Goal: Task Accomplishment & Management: Manage account settings

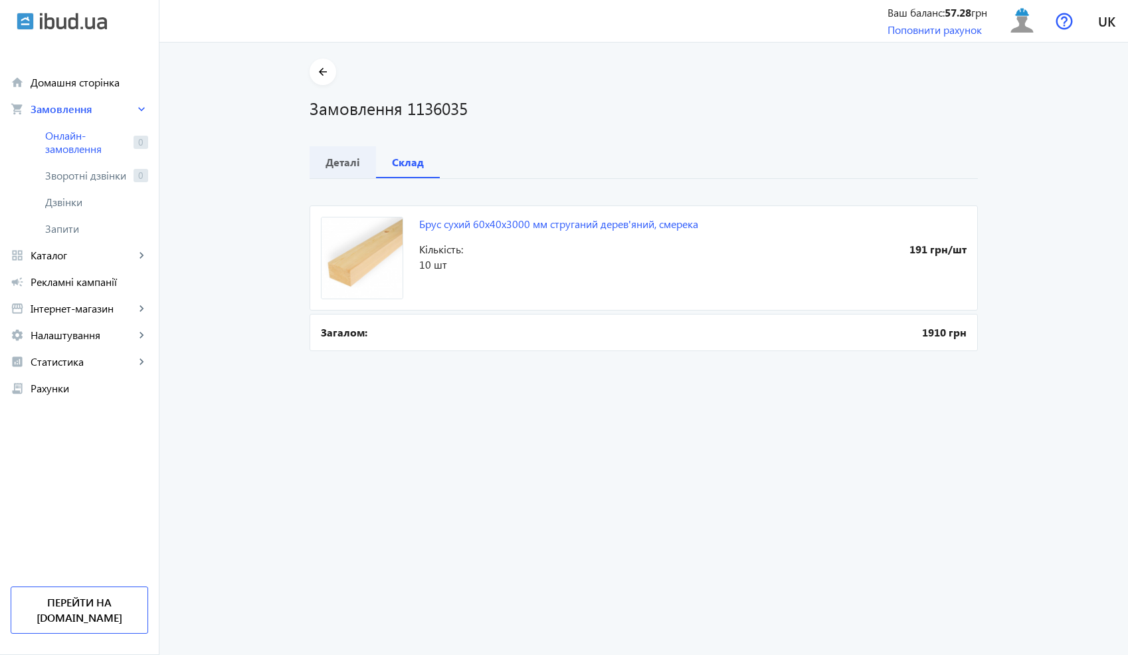
click at [330, 167] on b "Деталі" at bounding box center [343, 162] width 35 height 11
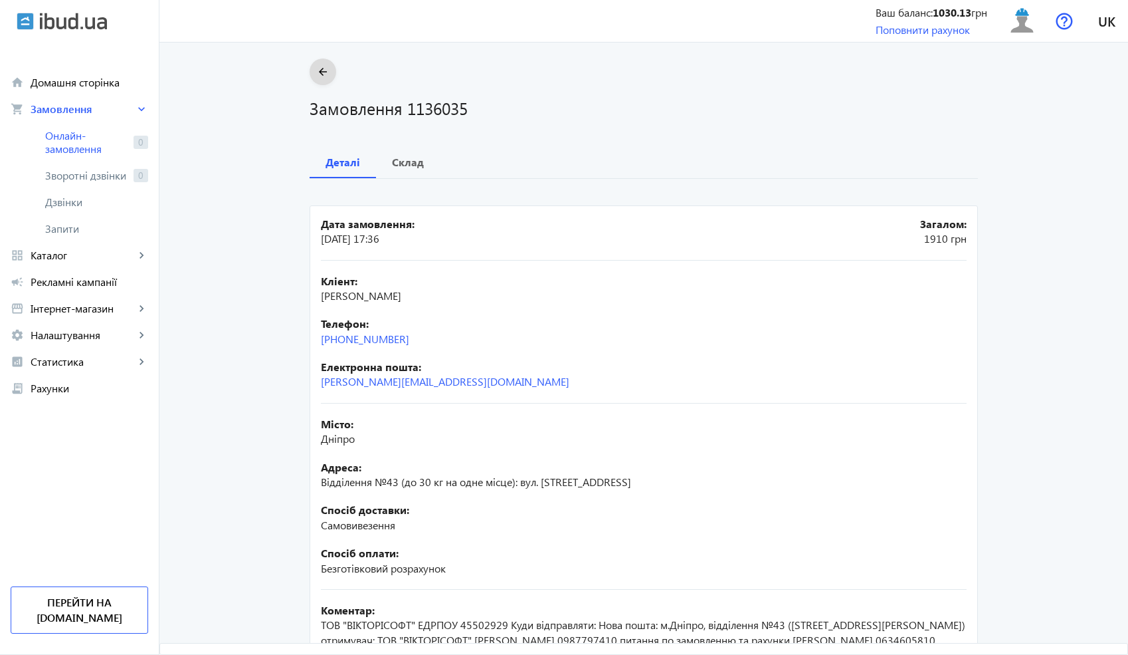
click at [322, 77] on mat-icon "arrow_back" at bounding box center [323, 72] width 17 height 17
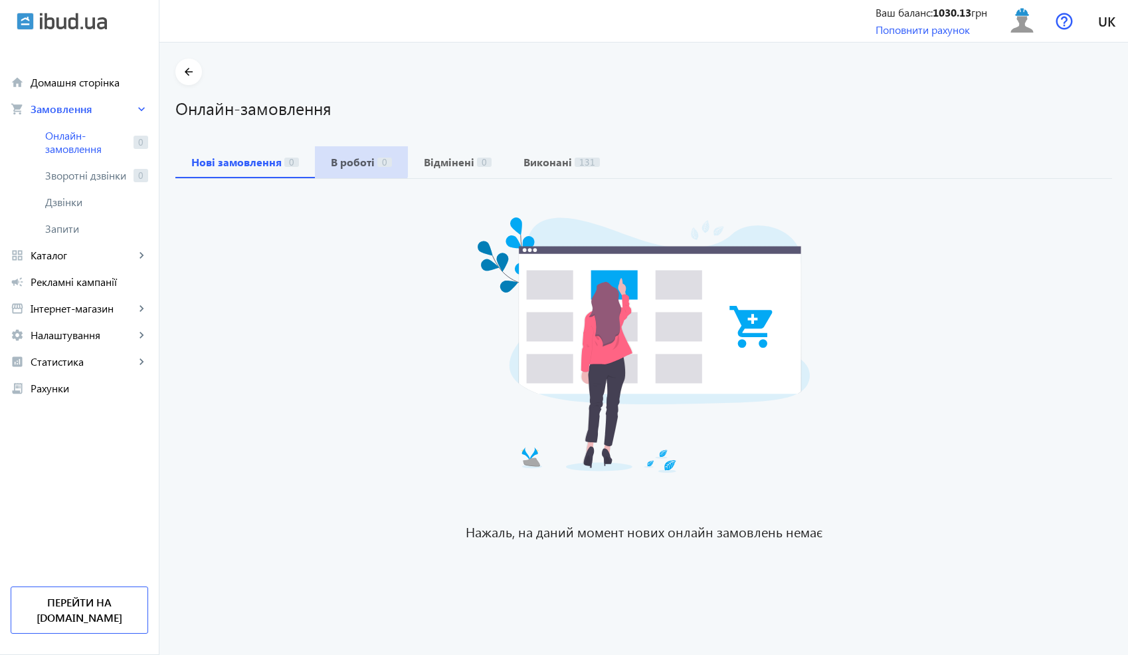
click at [344, 157] on b "В роботі" at bounding box center [353, 162] width 44 height 11
click at [254, 157] on b "Нові замовлення" at bounding box center [236, 162] width 90 height 11
click at [359, 166] on b "В роботі" at bounding box center [353, 162] width 44 height 11
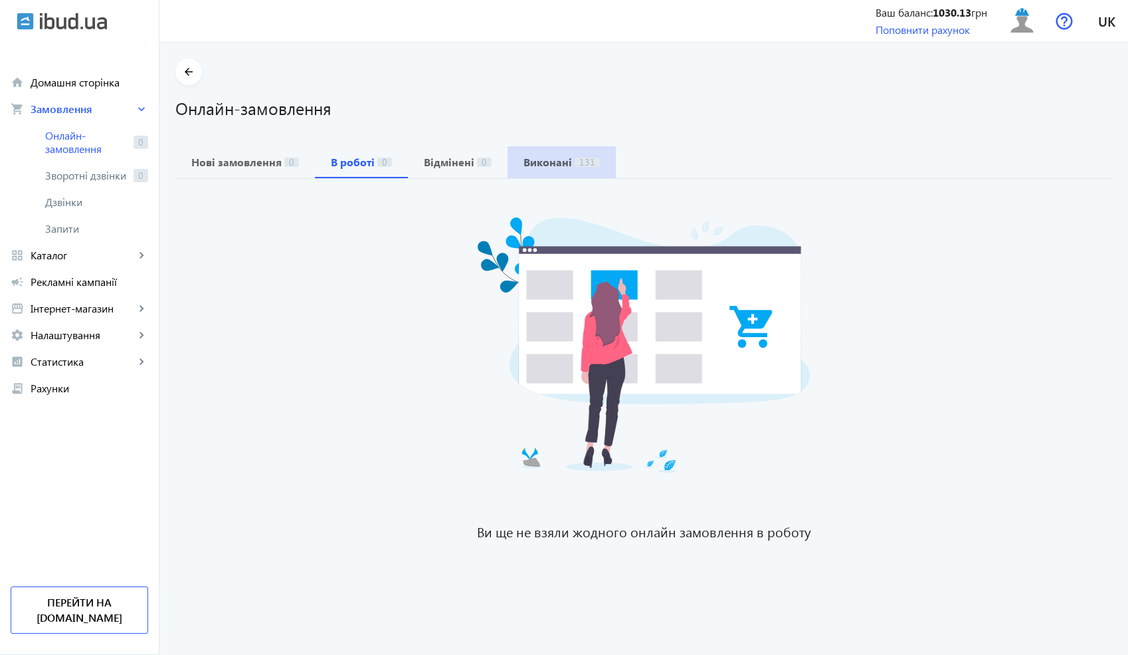
click at [554, 165] on b "Виконані" at bounding box center [548, 162] width 49 height 11
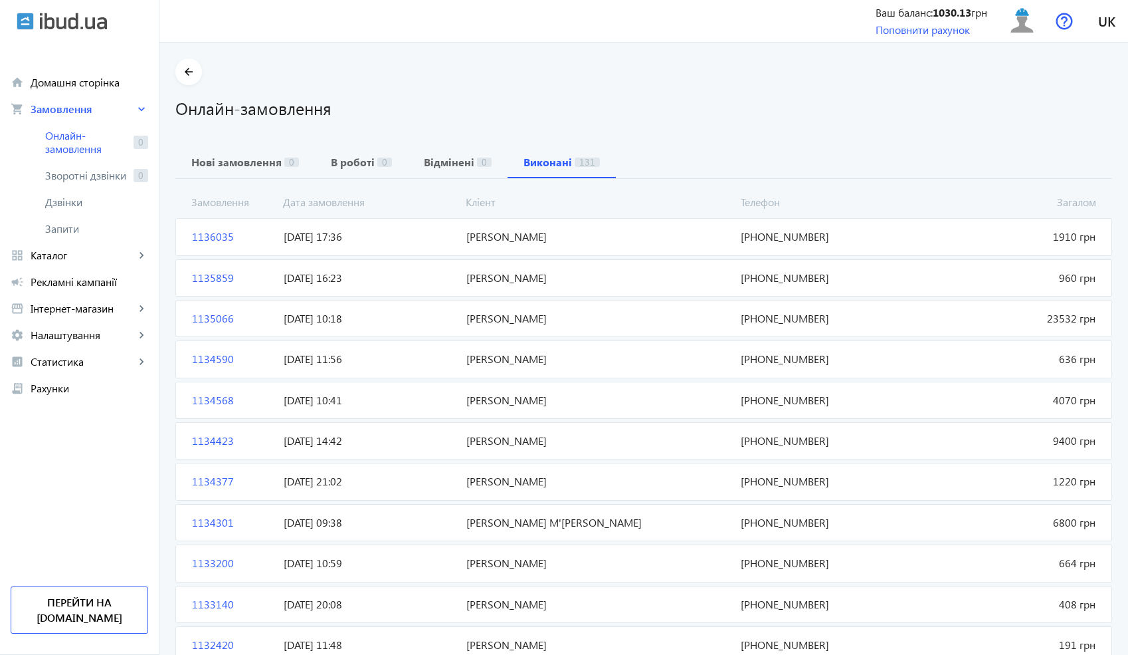
click at [540, 233] on span "[PERSON_NAME]" at bounding box center [598, 236] width 274 height 15
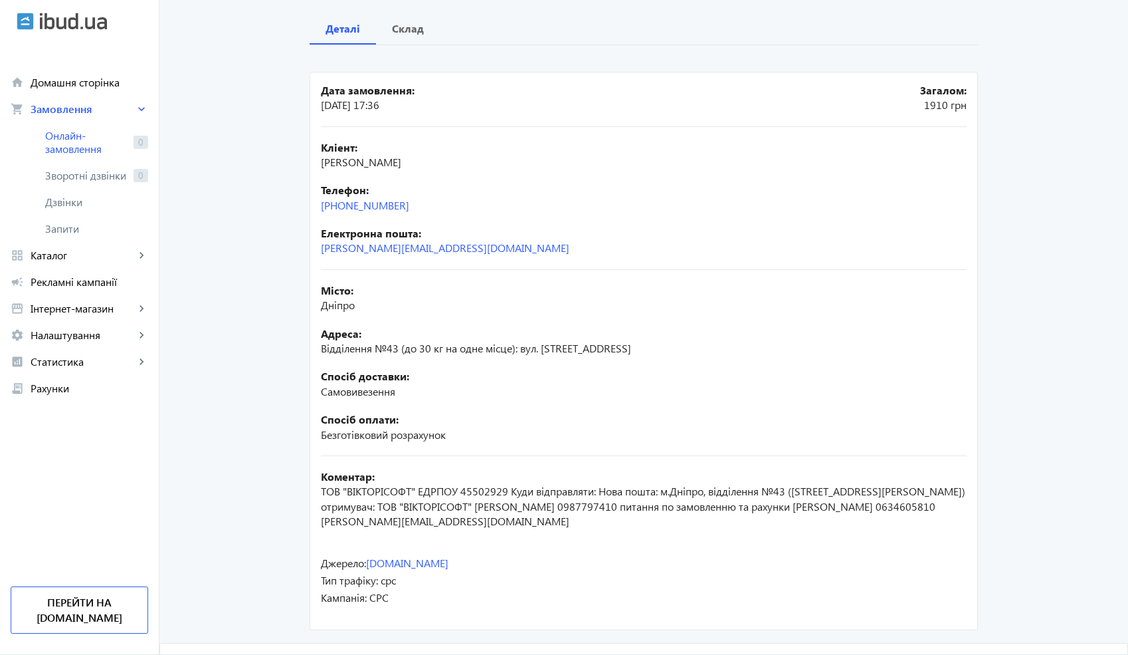
scroll to position [134, 0]
drag, startPoint x: 504, startPoint y: 494, endPoint x: 310, endPoint y: 489, distance: 193.4
click at [310, 489] on mat-card "Дата замовлення: [DATE] 17:36 Загалом: 1910 грн Кліент: [PERSON_NAME] Телефон: …" at bounding box center [644, 350] width 669 height 558
drag, startPoint x: 417, startPoint y: 202, endPoint x: 310, endPoint y: 209, distance: 106.5
click at [310, 209] on mat-card "Дата замовлення: [DATE] 17:36 Загалом: 1910 грн Кліент: [PERSON_NAME] Телефон: …" at bounding box center [644, 350] width 669 height 558
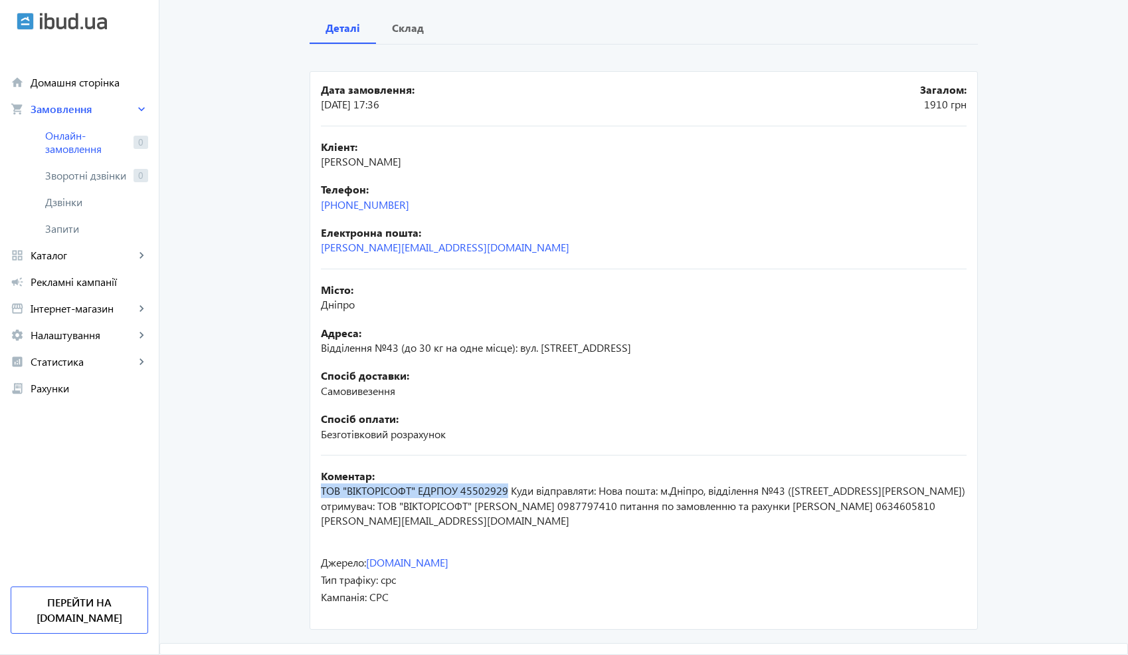
copy link "[PHONE_NUMBER]"
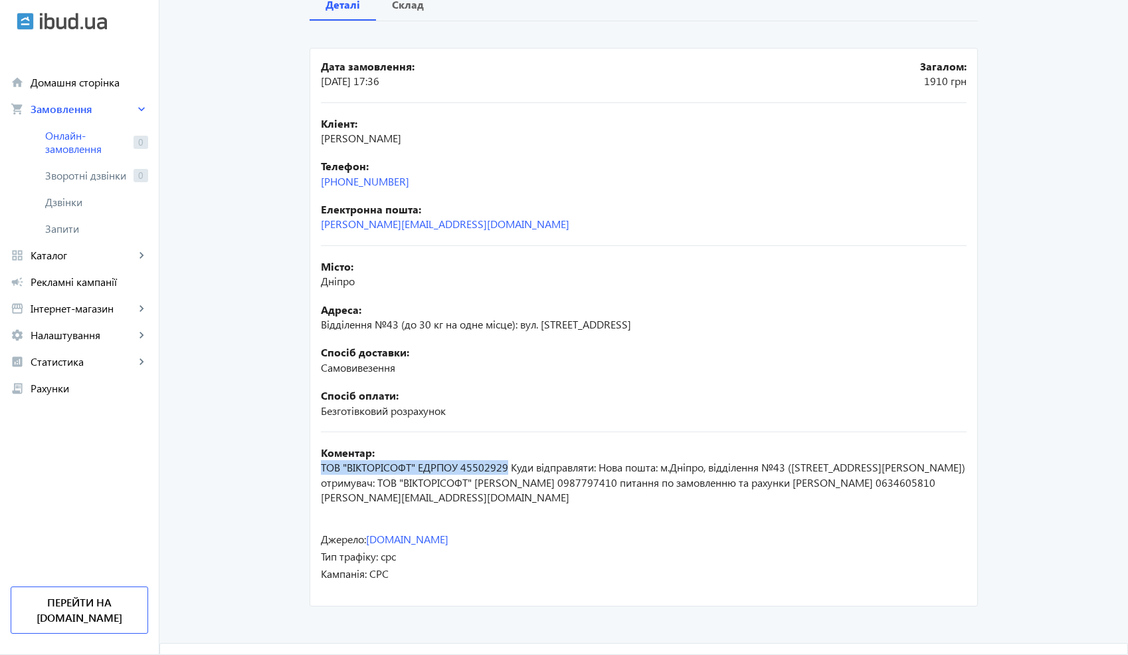
drag, startPoint x: 503, startPoint y: 464, endPoint x: 318, endPoint y: 465, distance: 184.8
click at [321, 465] on span "ТОВ "ВІКТОРІСОФТ" ЕДРПОУ 45502929 Куди відправляти: Нова пошта: м.Дніпро, відді…" at bounding box center [643, 482] width 645 height 44
copy span "ТОВ "ВІКТОРІСОФТ" ЕДРПОУ 45502929"
